Goal: Information Seeking & Learning: Learn about a topic

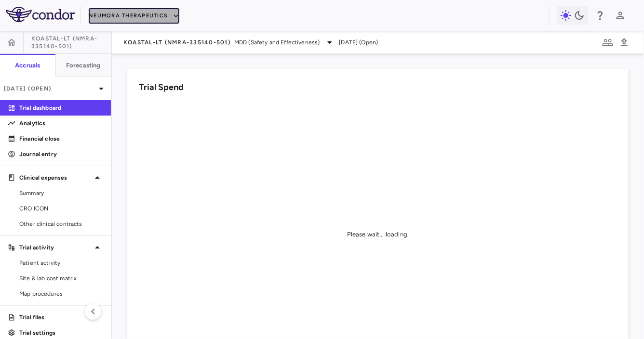
click at [141, 20] on button "Neumora Therapeutics" at bounding box center [134, 15] width 91 height 15
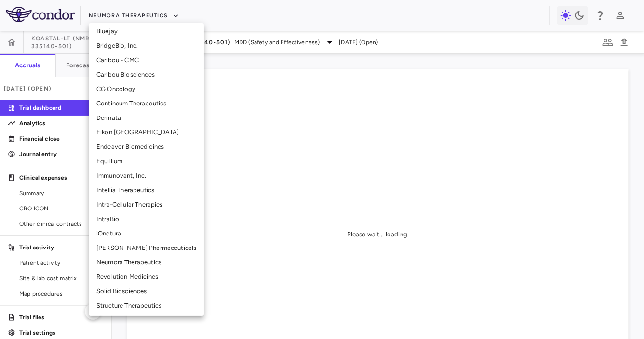
scroll to position [165, 0]
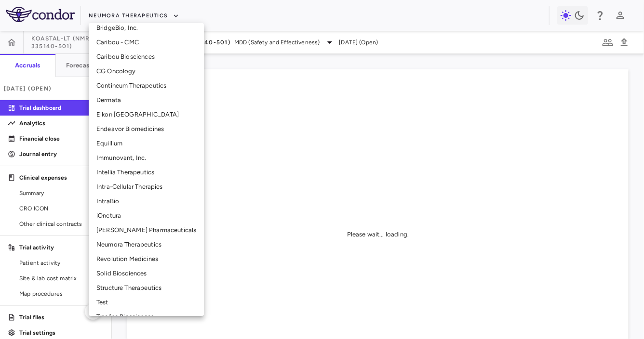
click at [136, 185] on li "Intra-Cellular Therapies" at bounding box center [146, 187] width 115 height 14
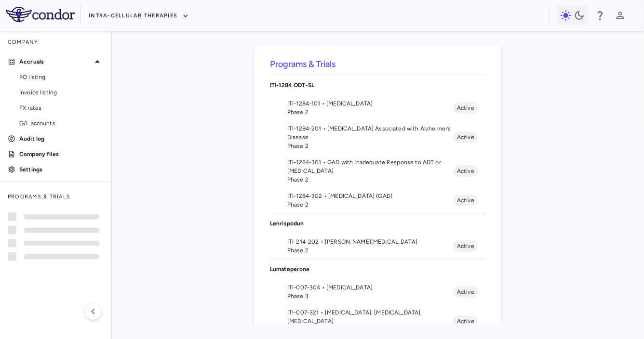
click at [327, 308] on span "ITI-007-321 • Bipolar Disorder, Autism, Schizophrenia" at bounding box center [370, 316] width 166 height 17
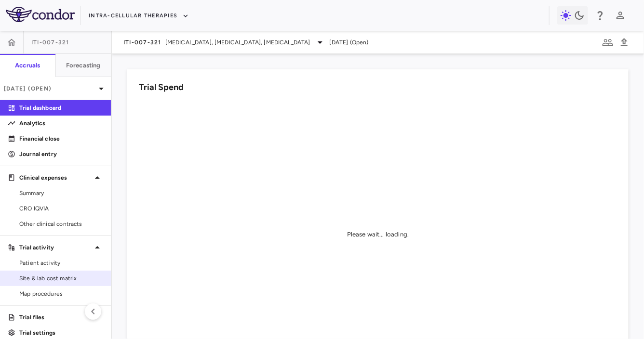
click at [52, 282] on span "Site & lab cost matrix" at bounding box center [61, 278] width 84 height 9
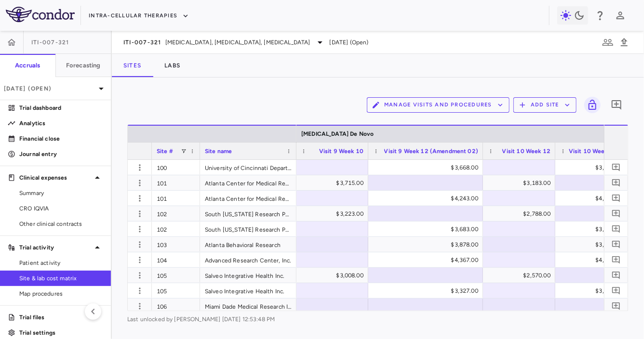
drag, startPoint x: 439, startPoint y: 154, endPoint x: 481, endPoint y: 154, distance: 42.4
click at [481, 154] on div at bounding box center [482, 151] width 4 height 17
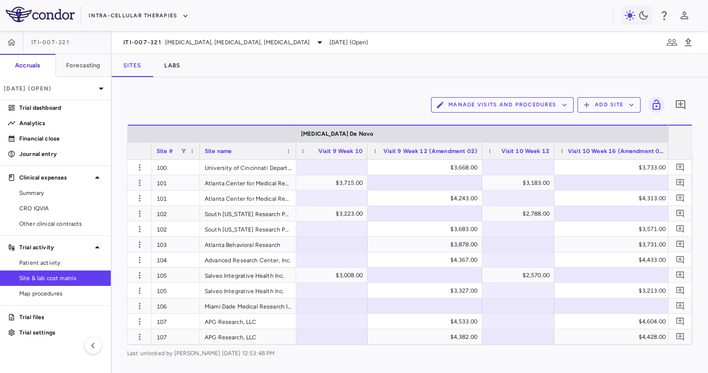
drag, startPoint x: 626, startPoint y: 150, endPoint x: 670, endPoint y: 151, distance: 43.9
click at [643, 151] on div "Site # Site name Schizophrenia De Novo Visit 7 Week 6" at bounding box center [410, 142] width 565 height 35
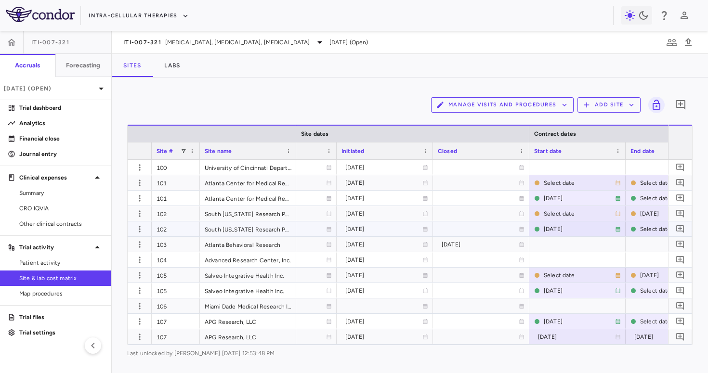
scroll to position [0, 724]
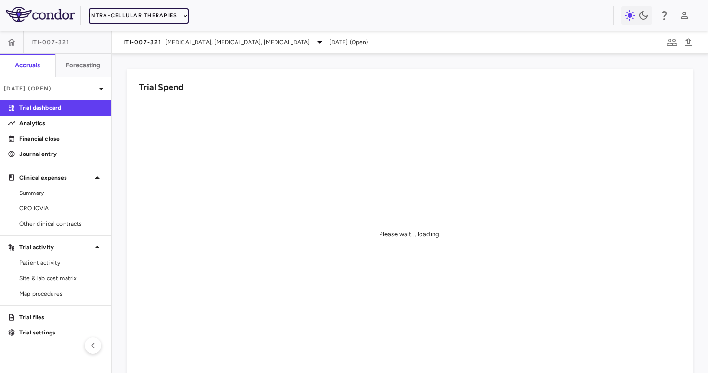
click at [157, 17] on button "Intra-Cellular Therapies" at bounding box center [139, 15] width 100 height 15
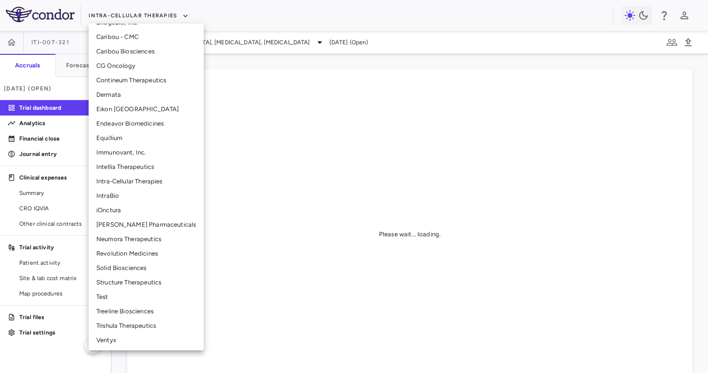
scroll to position [172, 0]
click at [140, 242] on li "Neumora Therapeutics" at bounding box center [146, 238] width 115 height 14
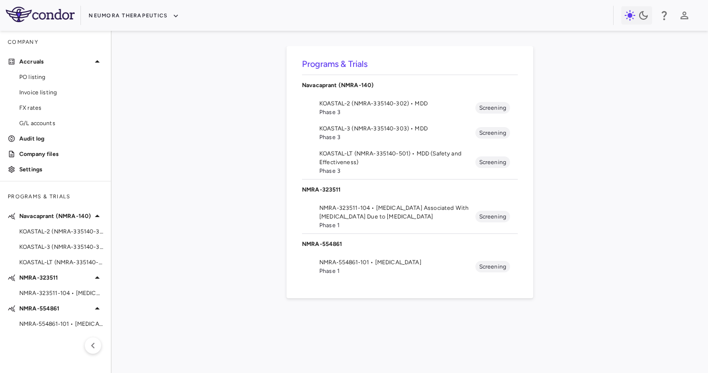
click at [379, 157] on span "KOASTAL-LT (NMRA-335140-501) • MDD (Safety and Effectiveness)" at bounding box center [397, 157] width 156 height 17
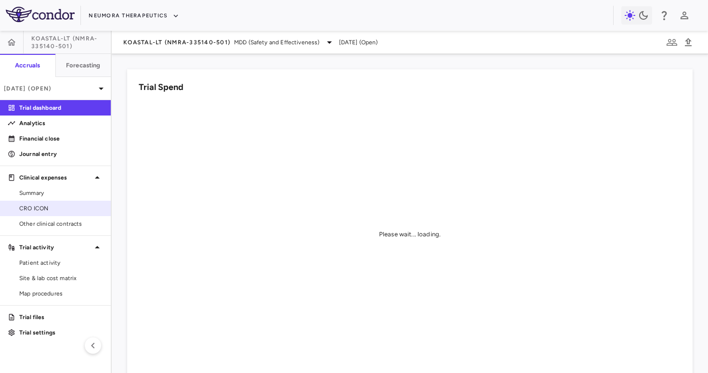
click at [54, 210] on span "CRO ICON" at bounding box center [61, 208] width 84 height 9
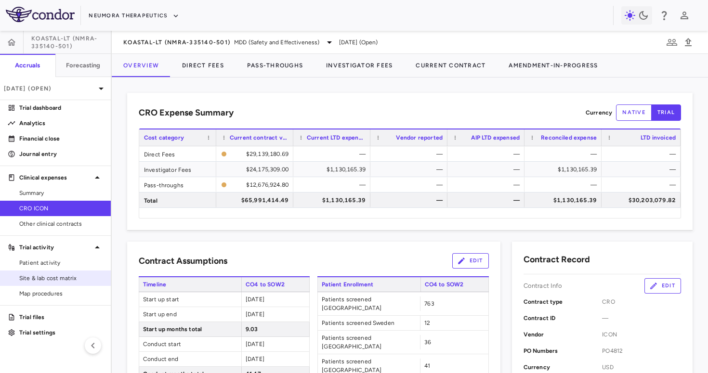
click at [54, 278] on span "Site & lab cost matrix" at bounding box center [61, 278] width 84 height 9
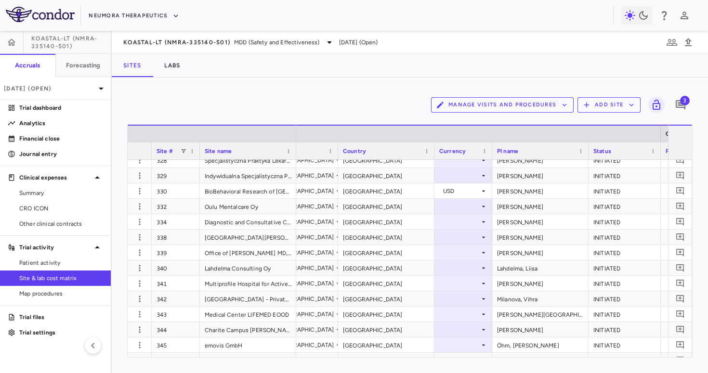
click at [538, 146] on div "PI name" at bounding box center [536, 151] width 78 height 12
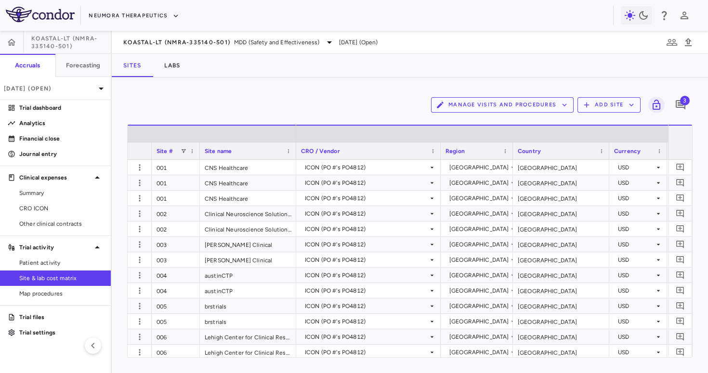
click at [256, 154] on div "Site name" at bounding box center [244, 151] width 78 height 12
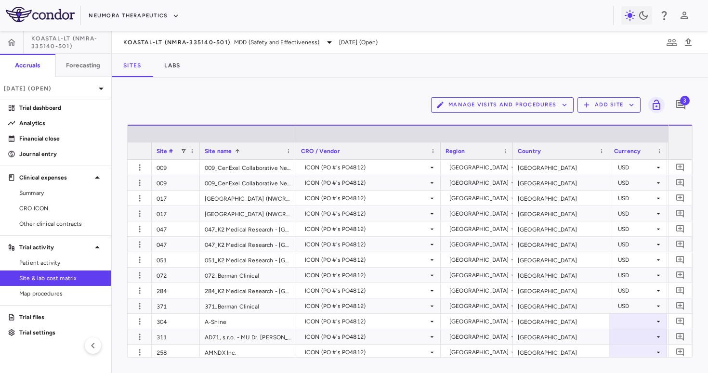
click at [256, 154] on div "Site name 1" at bounding box center [244, 151] width 78 height 12
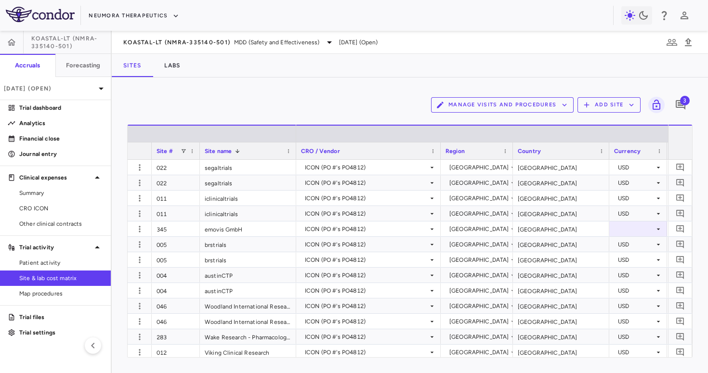
click at [256, 154] on div "Site name 1" at bounding box center [244, 151] width 78 height 12
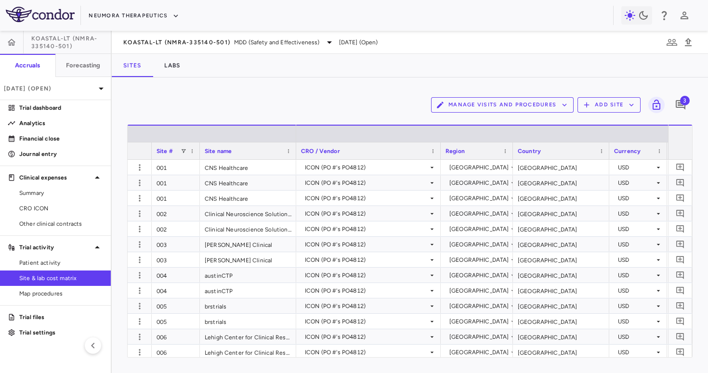
click at [257, 152] on div "Site name" at bounding box center [244, 151] width 78 height 12
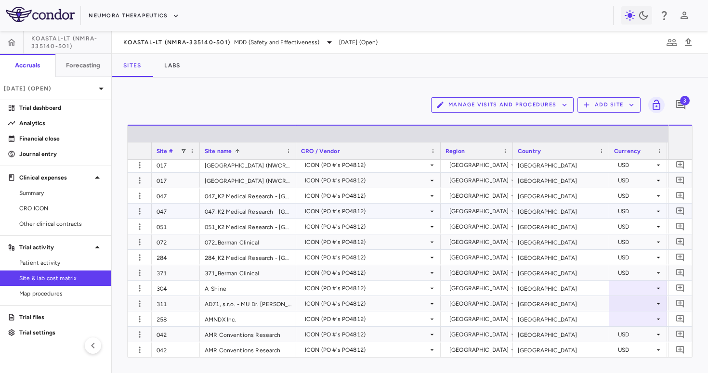
scroll to position [37, 0]
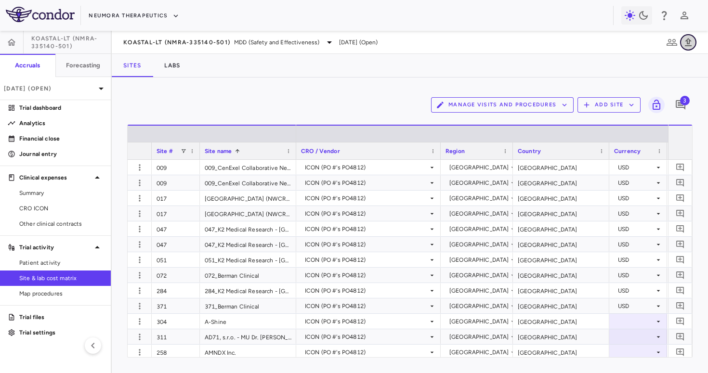
click at [690, 40] on icon "button" at bounding box center [688, 42] width 7 height 8
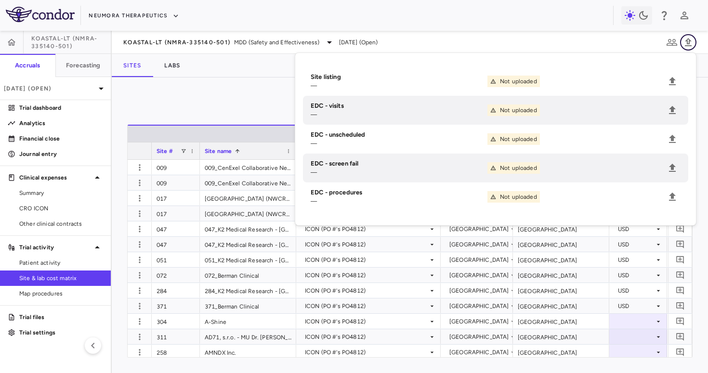
click at [689, 40] on icon "button" at bounding box center [688, 42] width 7 height 8
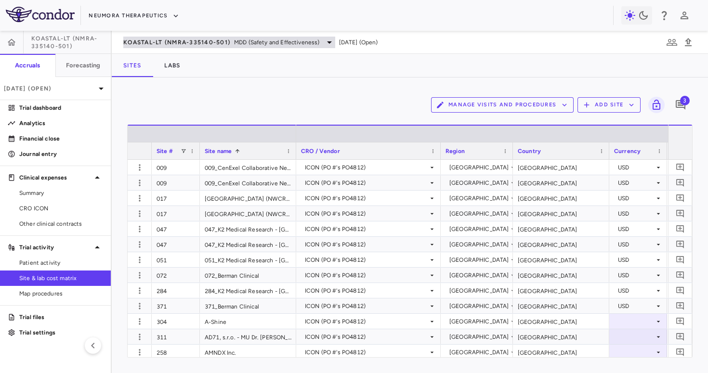
click at [143, 40] on span "KOASTAL-LT (NMRA-335140-501)" at bounding box center [176, 43] width 107 height 8
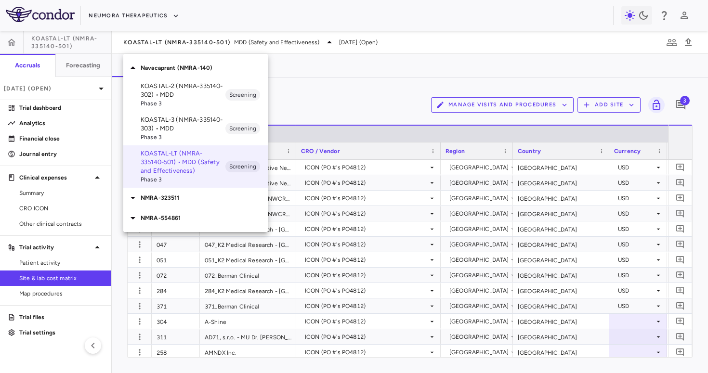
click at [140, 18] on div at bounding box center [354, 186] width 708 height 373
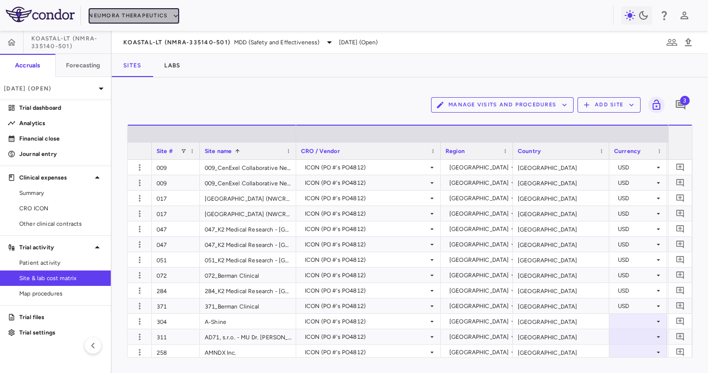
click at [131, 14] on button "Neumora Therapeutics" at bounding box center [134, 15] width 91 height 15
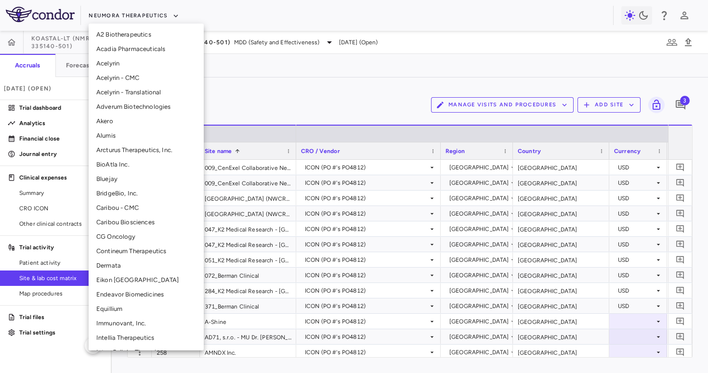
click at [120, 234] on li "CG Oncology" at bounding box center [146, 237] width 115 height 14
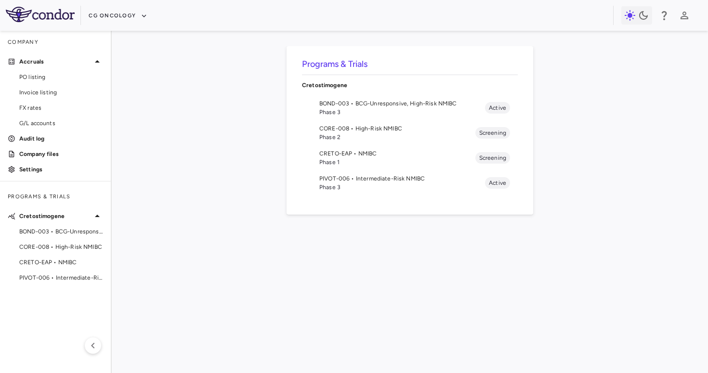
click at [366, 109] on span "Phase 3" at bounding box center [402, 112] width 166 height 9
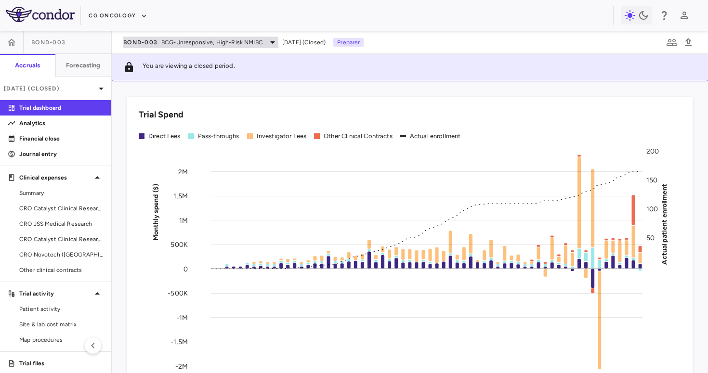
click at [156, 37] on div "BOND-003 BCG-Unresponsive, High-Risk NMIBC" at bounding box center [200, 43] width 155 height 12
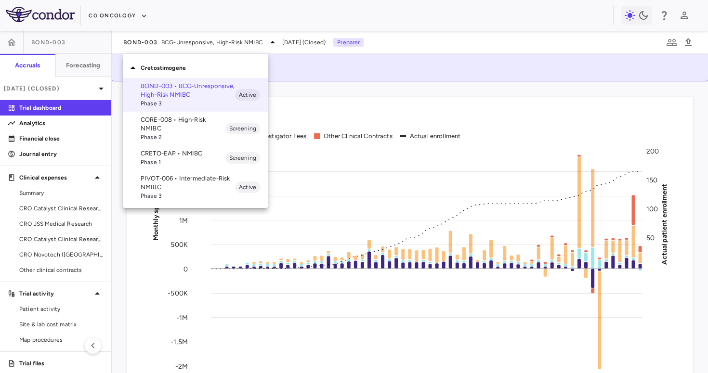
click at [180, 127] on p "CORE-008 • High-Risk NMIBC" at bounding box center [183, 124] width 85 height 17
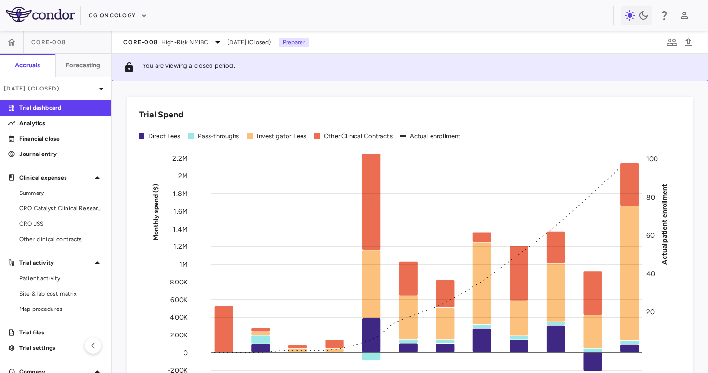
click at [173, 50] on div "CORE-008 High-Risk NMIBC Jul 2025 (Closed) Preparer" at bounding box center [410, 42] width 596 height 23
click at [174, 45] on span "High-Risk NMIBC" at bounding box center [184, 42] width 47 height 9
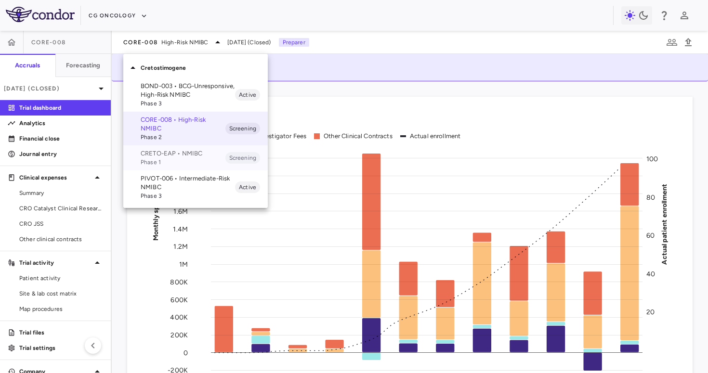
click at [151, 148] on div "CRETO-EAP • NMIBC Phase 1 Screening" at bounding box center [195, 158] width 145 height 25
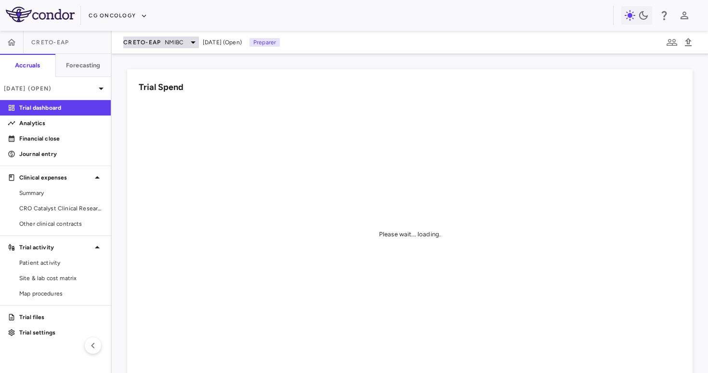
click at [158, 43] on span "CRETO-EAP" at bounding box center [142, 43] width 38 height 8
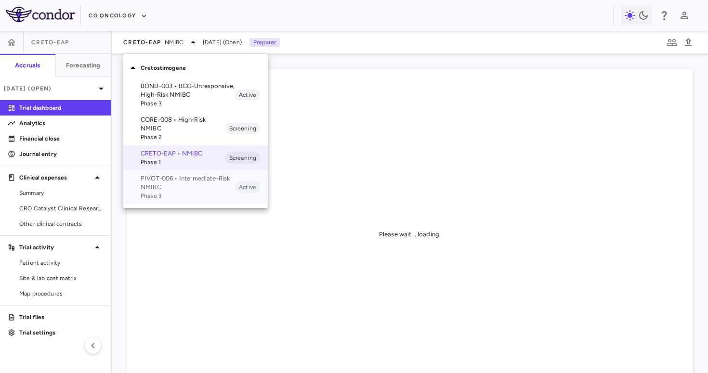
click at [163, 193] on span "Phase 3" at bounding box center [188, 196] width 94 height 9
